Goal: Use online tool/utility: Utilize a website feature to perform a specific function

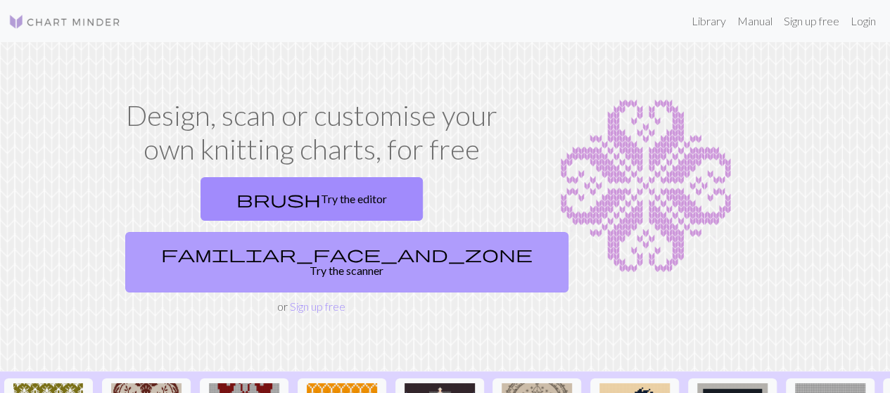
click at [380, 232] on link "familiar_face_and_zone Try the scanner" at bounding box center [346, 262] width 443 height 61
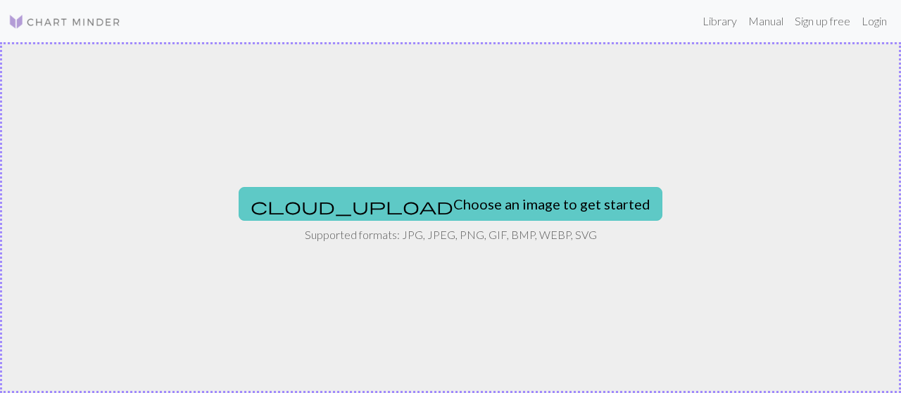
click at [423, 210] on button "cloud_upload Choose an image to get started" at bounding box center [451, 204] width 424 height 34
click at [501, 198] on button "cloud_upload Choose an image to get started" at bounding box center [451, 204] width 424 height 34
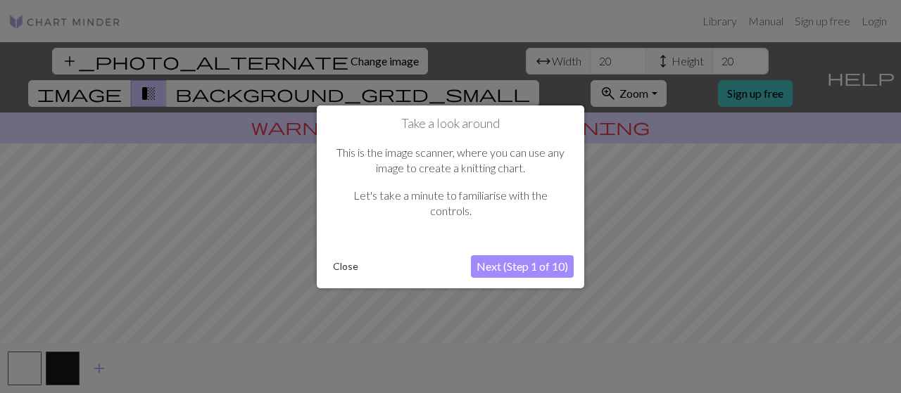
click at [533, 258] on button "Next (Step 1 of 10)" at bounding box center [522, 266] width 103 height 23
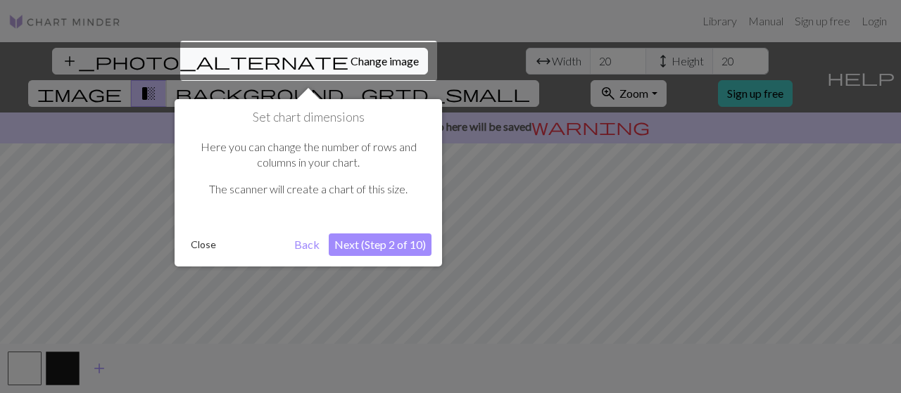
click at [391, 248] on button "Next (Step 2 of 10)" at bounding box center [380, 245] width 103 height 23
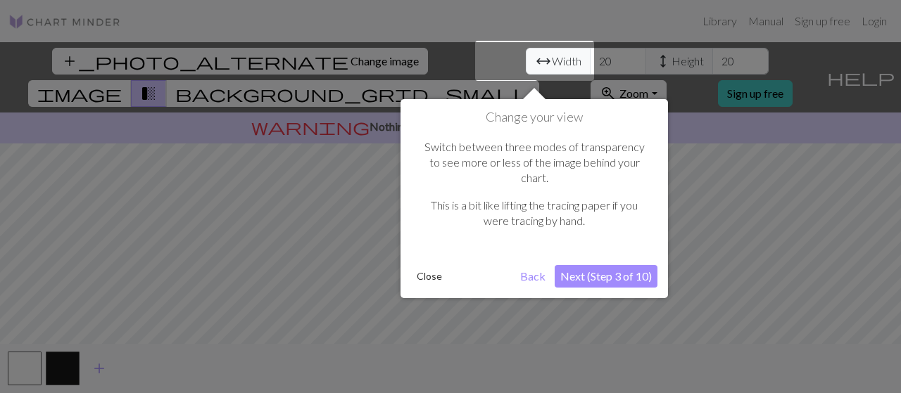
click at [417, 266] on button "Close" at bounding box center [429, 276] width 37 height 21
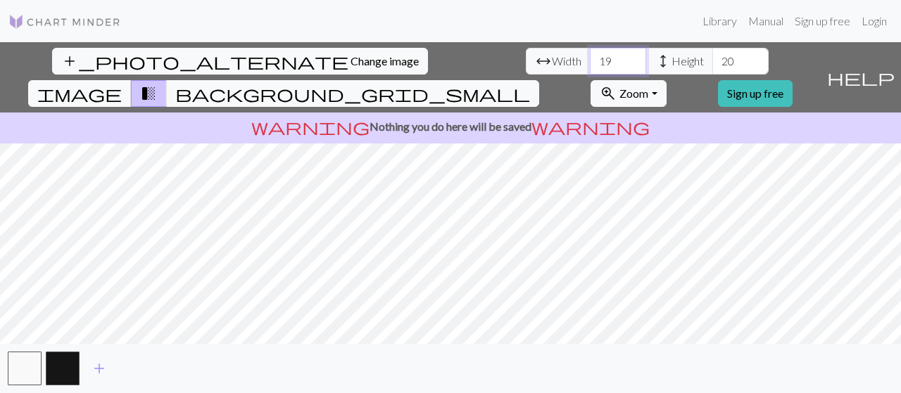
click at [590, 62] on input "19" at bounding box center [618, 61] width 56 height 27
click at [590, 56] on input "20" at bounding box center [618, 61] width 56 height 27
click at [590, 56] on input "21" at bounding box center [618, 61] width 56 height 27
click at [590, 56] on input "22" at bounding box center [618, 61] width 56 height 27
click at [590, 56] on input "23" at bounding box center [618, 61] width 56 height 27
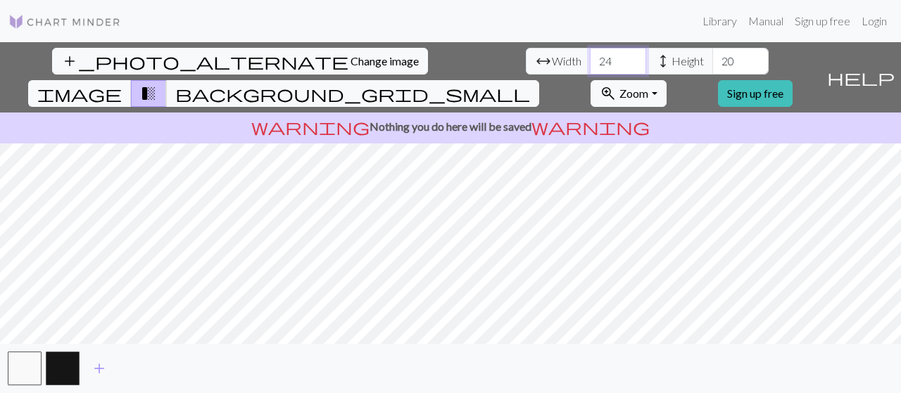
click at [590, 56] on input "24" at bounding box center [618, 61] width 56 height 27
click at [590, 56] on input "25" at bounding box center [618, 61] width 56 height 27
click at [590, 56] on input "26" at bounding box center [618, 61] width 56 height 27
click at [590, 56] on input "27" at bounding box center [618, 61] width 56 height 27
click at [590, 56] on input "28" at bounding box center [618, 61] width 56 height 27
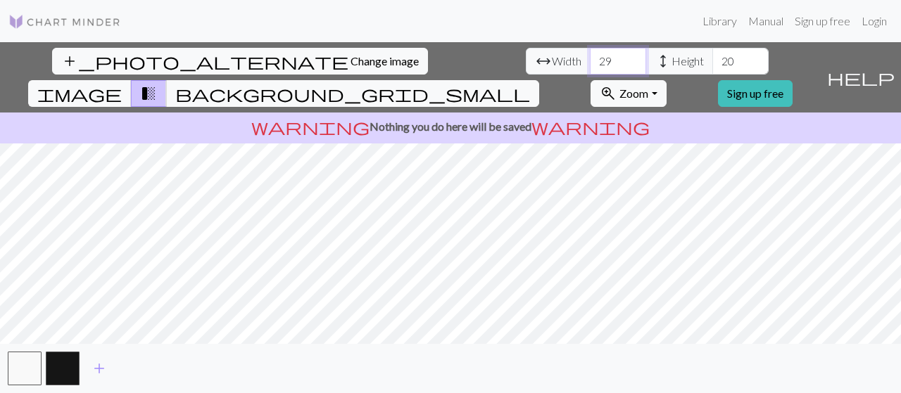
click at [590, 56] on input "29" at bounding box center [618, 61] width 56 height 27
click at [590, 56] on input "30" at bounding box center [618, 61] width 56 height 27
click at [590, 56] on input "31" at bounding box center [618, 61] width 56 height 27
click at [590, 56] on input "32" at bounding box center [618, 61] width 56 height 27
click at [590, 53] on input "33" at bounding box center [618, 61] width 56 height 27
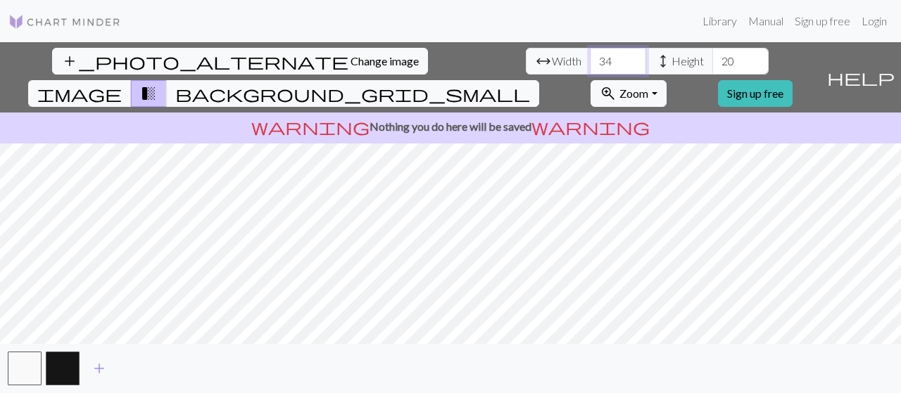
click at [590, 53] on input "34" at bounding box center [618, 61] width 56 height 27
click at [590, 54] on input "35" at bounding box center [618, 61] width 56 height 27
click at [590, 54] on input "36" at bounding box center [618, 61] width 56 height 27
click at [590, 54] on input "38" at bounding box center [618, 61] width 56 height 27
click at [590, 54] on input "39" at bounding box center [618, 61] width 56 height 27
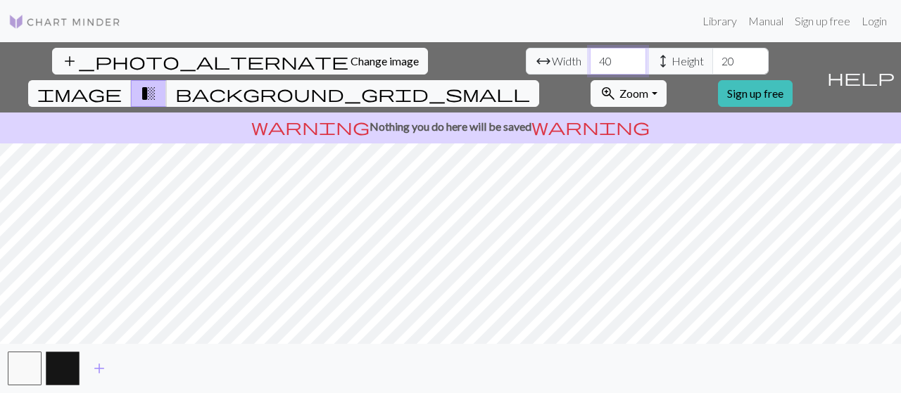
click at [590, 54] on input "40" at bounding box center [618, 61] width 56 height 27
click at [590, 54] on input "41" at bounding box center [618, 61] width 56 height 27
click at [590, 54] on input "42" at bounding box center [618, 61] width 56 height 27
click at [590, 54] on input "43" at bounding box center [618, 61] width 56 height 27
click at [590, 54] on input "44" at bounding box center [618, 61] width 56 height 27
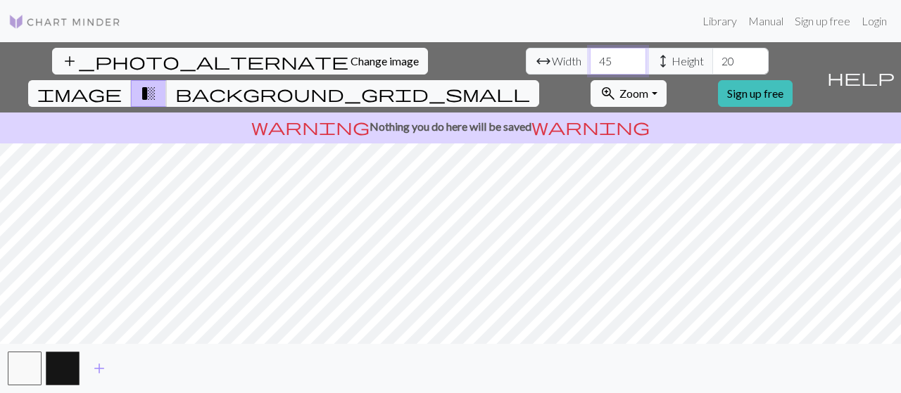
click at [590, 54] on input "45" at bounding box center [618, 61] width 56 height 27
click at [590, 54] on input "46" at bounding box center [618, 61] width 56 height 27
click at [590, 54] on input "47" at bounding box center [618, 61] width 56 height 27
click at [590, 54] on input "48" at bounding box center [618, 61] width 56 height 27
click at [590, 54] on input "49" at bounding box center [618, 61] width 56 height 27
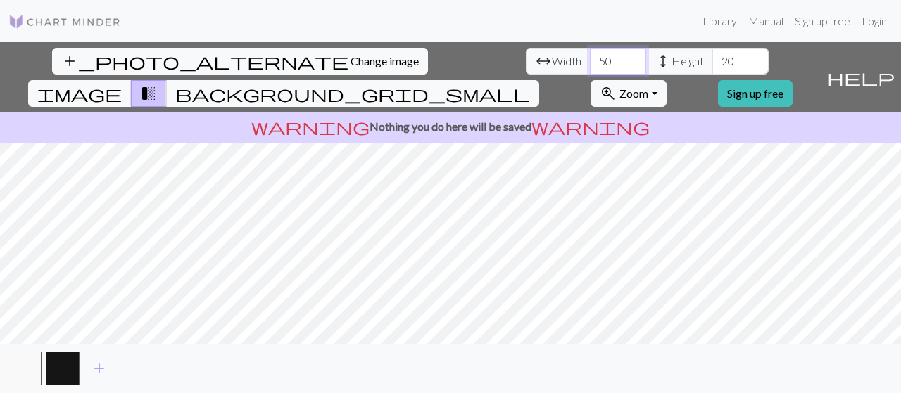
type input "50"
click at [590, 54] on input "50" at bounding box center [618, 61] width 56 height 27
type input "21"
click at [712, 60] on input "21" at bounding box center [740, 61] width 56 height 27
click at [590, 57] on input "50" at bounding box center [618, 61] width 56 height 27
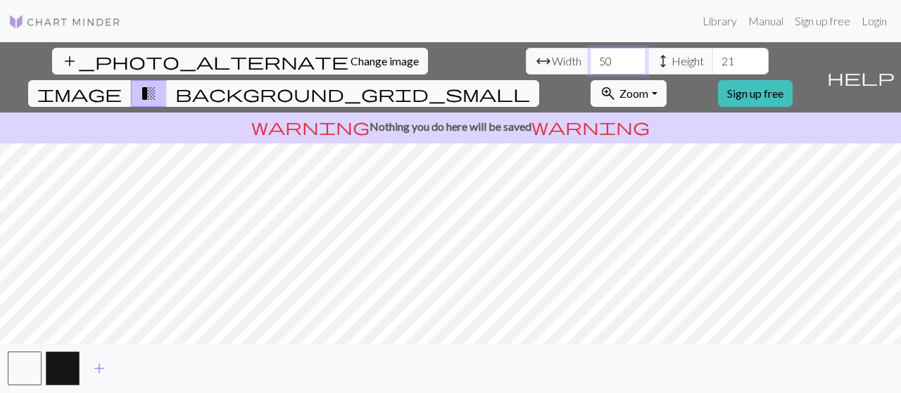
drag, startPoint x: 274, startPoint y: 57, endPoint x: 235, endPoint y: 56, distance: 39.4
click at [526, 56] on div "arrow_range Width 50 height Height 21" at bounding box center [647, 61] width 243 height 27
type input "100"
click at [712, 53] on input "21" at bounding box center [740, 61] width 56 height 27
type input "2"
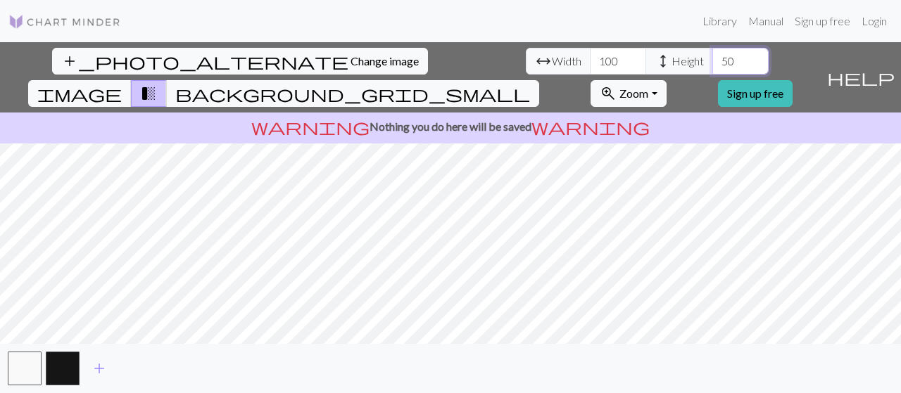
click at [712, 65] on input "50" at bounding box center [740, 61] width 56 height 27
type input "5"
type input "100"
click at [590, 57] on input "100" at bounding box center [618, 61] width 56 height 27
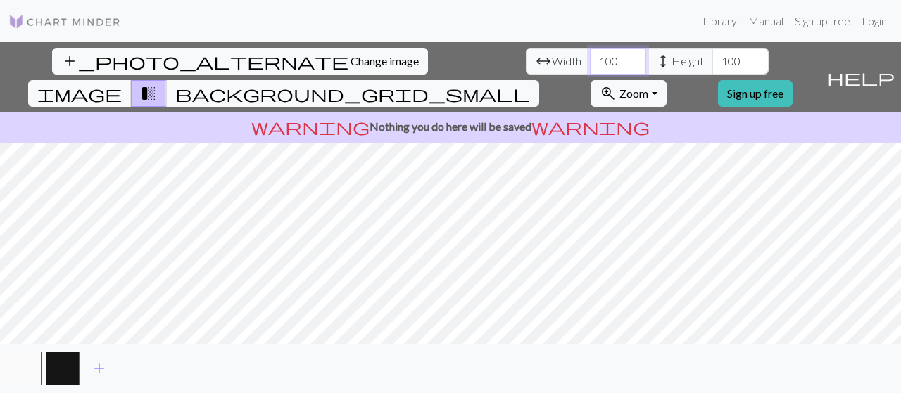
click at [590, 57] on input "100" at bounding box center [618, 61] width 56 height 27
click at [590, 61] on input "50" at bounding box center [618, 61] width 56 height 27
type input "5"
click at [590, 64] on input "60" at bounding box center [618, 61] width 56 height 27
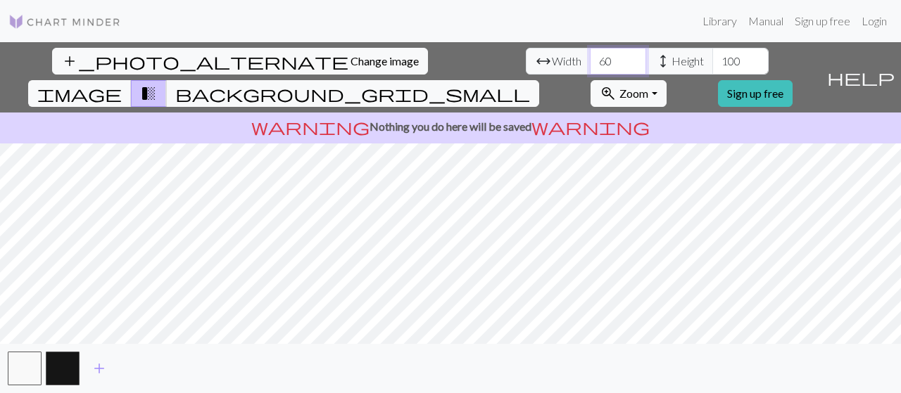
click at [590, 64] on input "60" at bounding box center [618, 61] width 56 height 27
type input "100"
click at [712, 68] on input "100" at bounding box center [740, 61] width 56 height 27
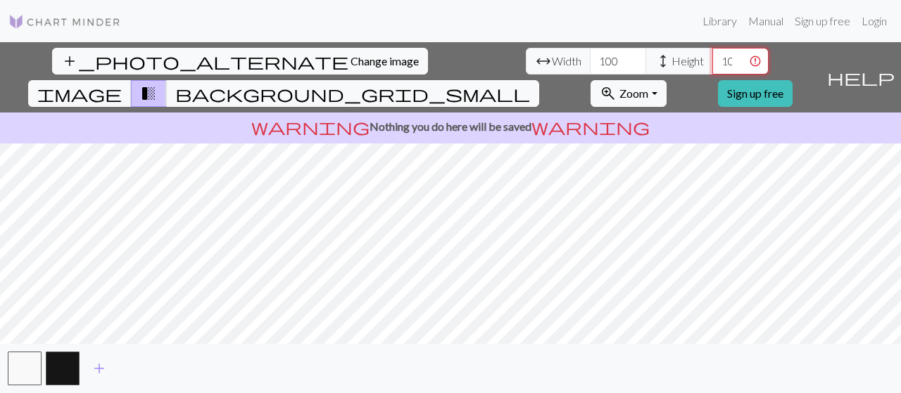
click at [712, 60] on input "1000" at bounding box center [740, 61] width 56 height 27
type input "999"
click at [712, 63] on input "999" at bounding box center [740, 61] width 56 height 27
click at [712, 56] on input "999" at bounding box center [740, 61] width 56 height 27
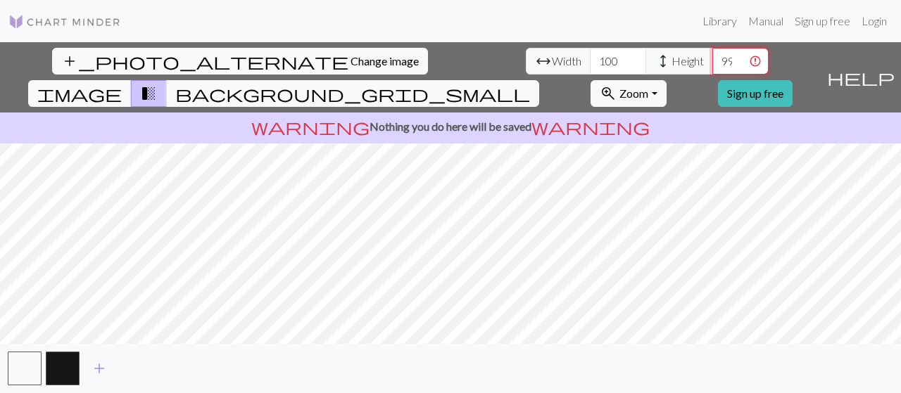
click at [712, 56] on input "999" at bounding box center [740, 61] width 56 height 27
type input "5"
type input "100"
click at [530, 84] on span "background_grid_small" at bounding box center [352, 94] width 355 height 20
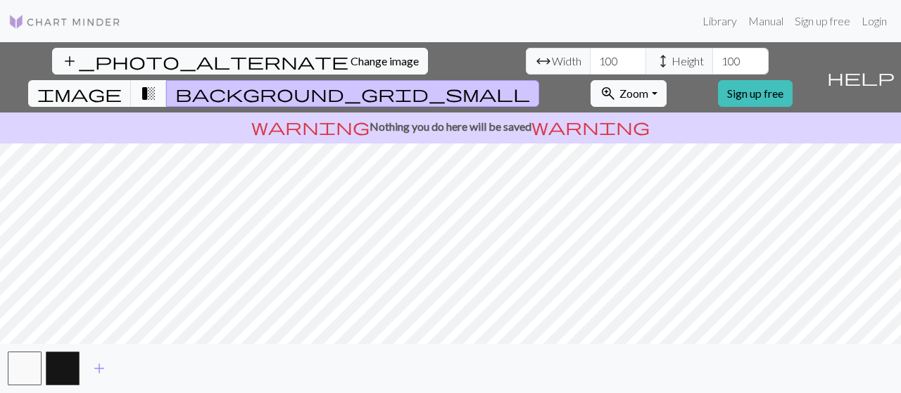
click at [157, 84] on span "transition_fade" at bounding box center [148, 94] width 17 height 20
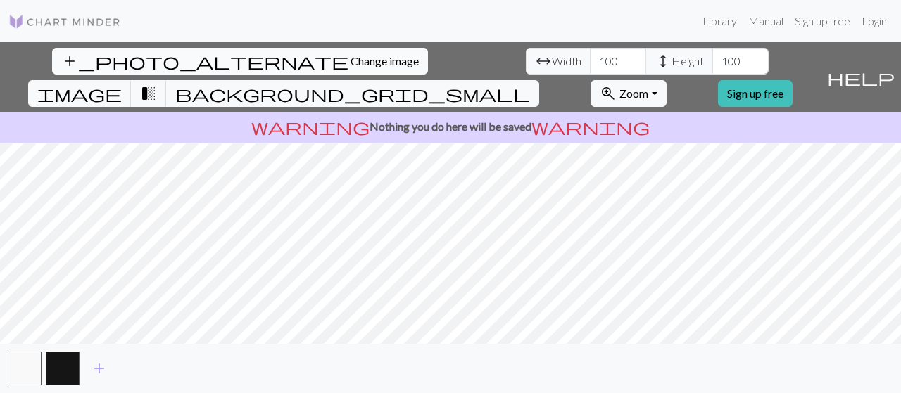
click at [350, 58] on span "Change image" at bounding box center [384, 60] width 68 height 13
click at [590, 64] on input "19" at bounding box center [618, 61] width 56 height 27
click at [590, 64] on input "18" at bounding box center [618, 61] width 56 height 27
click at [590, 60] on input "18" at bounding box center [618, 61] width 56 height 27
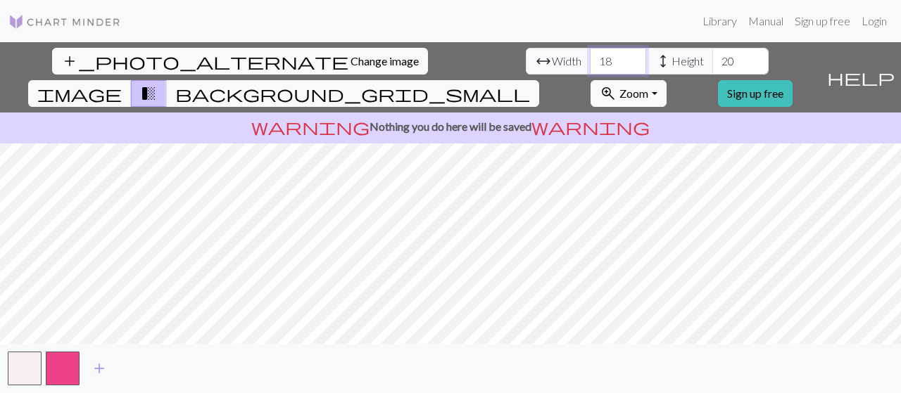
click at [590, 60] on input "18" at bounding box center [618, 61] width 56 height 27
type input "50"
click at [712, 65] on input "20" at bounding box center [740, 61] width 56 height 27
type input "50"
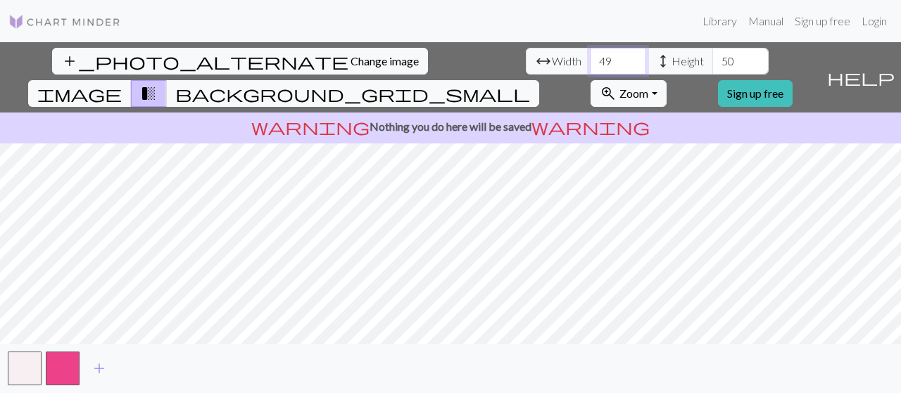
click at [590, 65] on input "49" at bounding box center [618, 61] width 56 height 27
click at [590, 60] on input "49" at bounding box center [618, 61] width 56 height 27
type input "100"
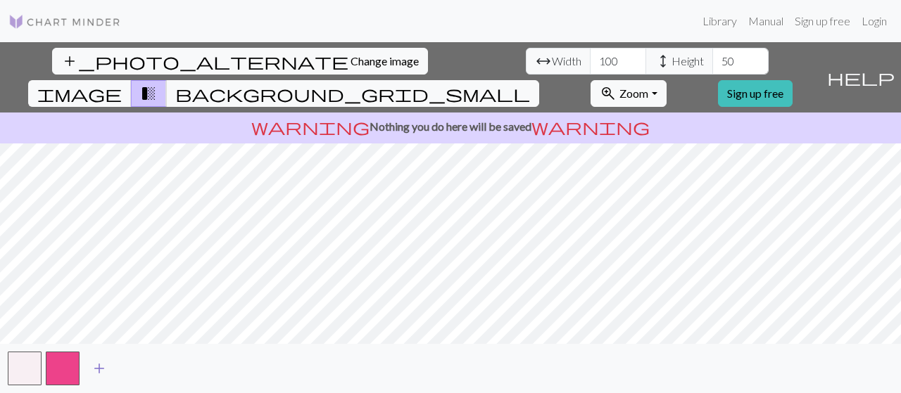
click at [101, 367] on span "add" at bounding box center [99, 369] width 17 height 20
click at [111, 367] on button "button" at bounding box center [101, 369] width 34 height 34
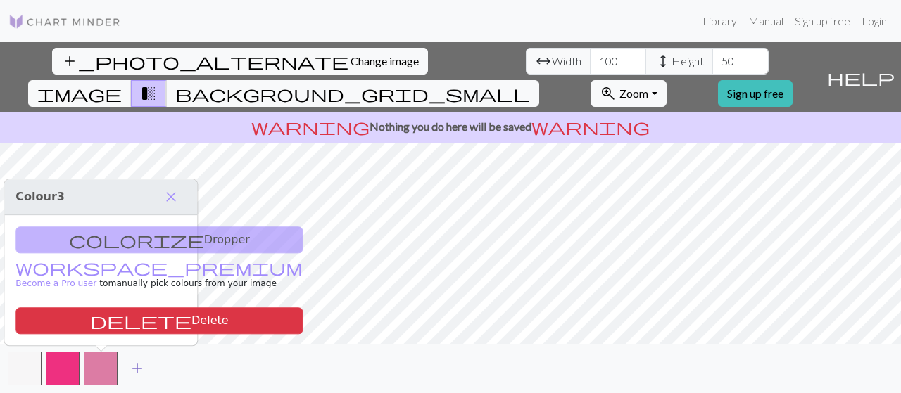
click at [142, 367] on span "add" at bounding box center [137, 369] width 17 height 20
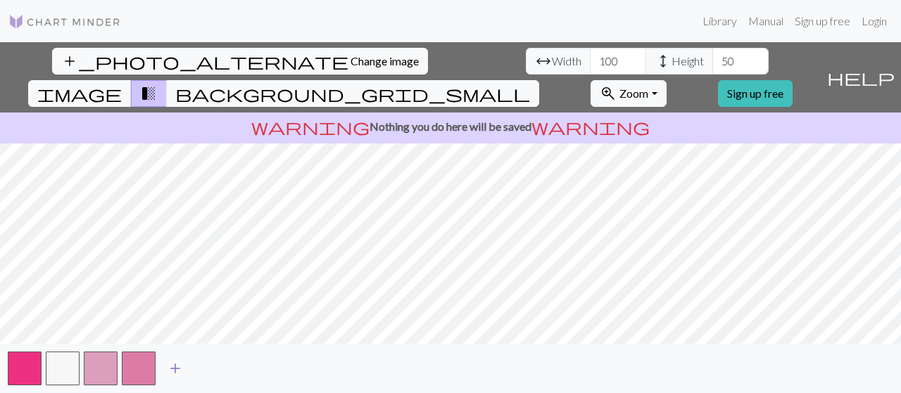
click at [175, 367] on span "add" at bounding box center [175, 369] width 17 height 20
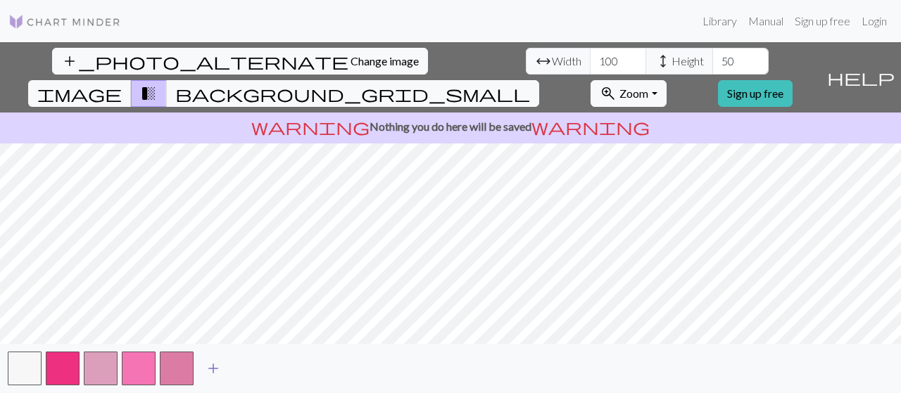
click at [207, 367] on span "add" at bounding box center [213, 369] width 17 height 20
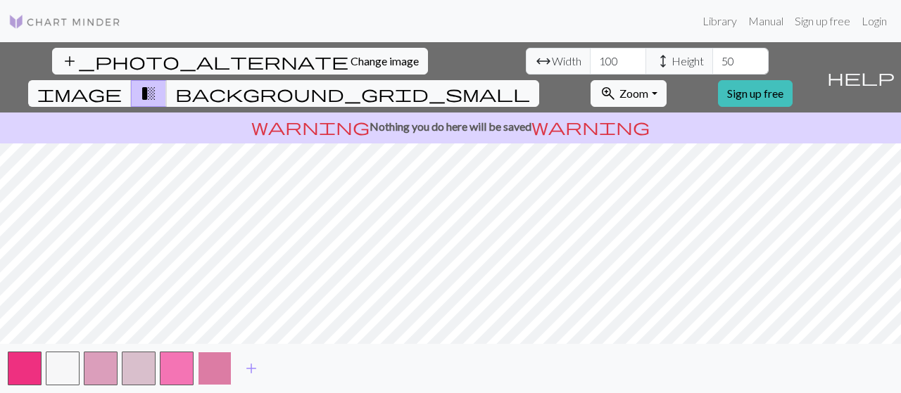
click at [231, 369] on button "button" at bounding box center [215, 369] width 34 height 34
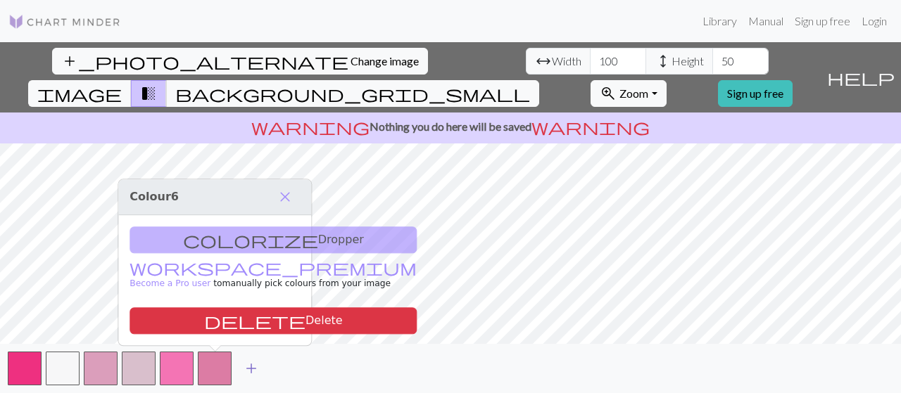
click at [253, 369] on span "add" at bounding box center [251, 369] width 17 height 20
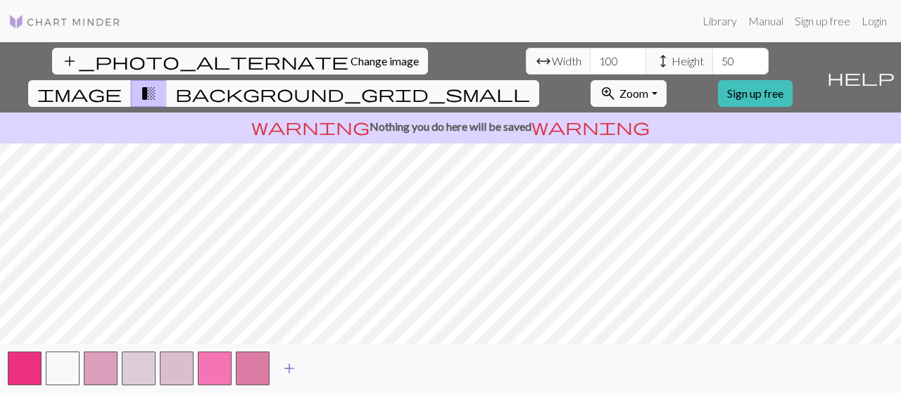
drag, startPoint x: 253, startPoint y: 369, endPoint x: 289, endPoint y: 369, distance: 35.9
click at [289, 369] on div "add" at bounding box center [450, 368] width 901 height 49
click at [289, 369] on span "add" at bounding box center [289, 369] width 17 height 20
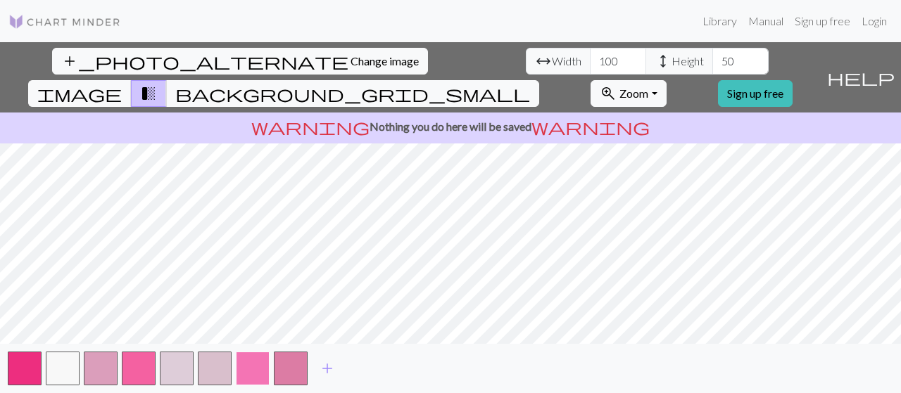
click at [246, 365] on button "button" at bounding box center [253, 369] width 34 height 34
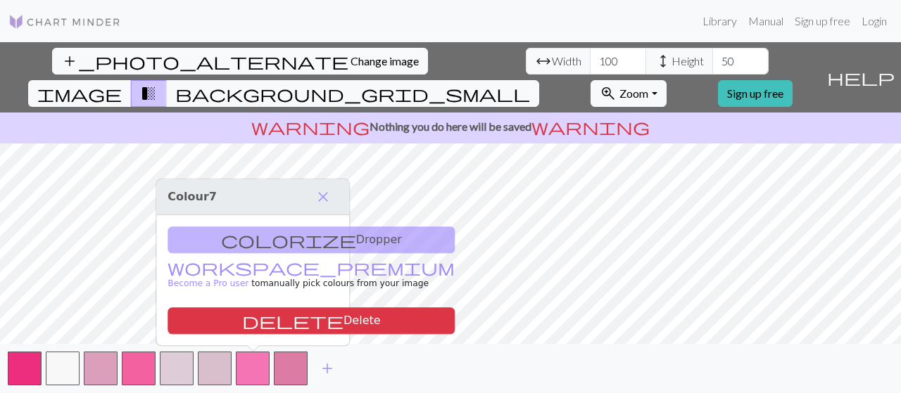
click at [372, 353] on div "add" at bounding box center [450, 368] width 901 height 49
